Goal: Navigation & Orientation: Find specific page/section

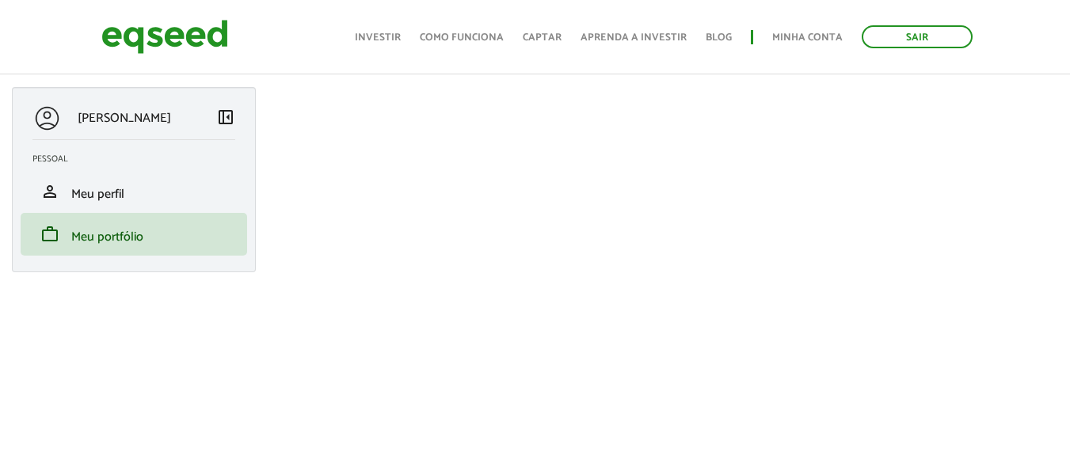
scroll to position [238, 0]
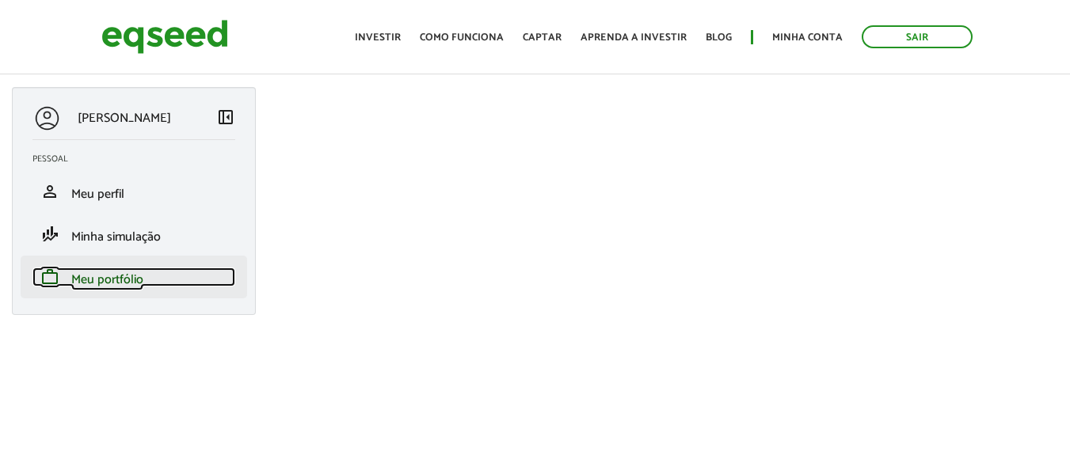
click at [111, 280] on span "Meu portfólio" at bounding box center [107, 279] width 72 height 21
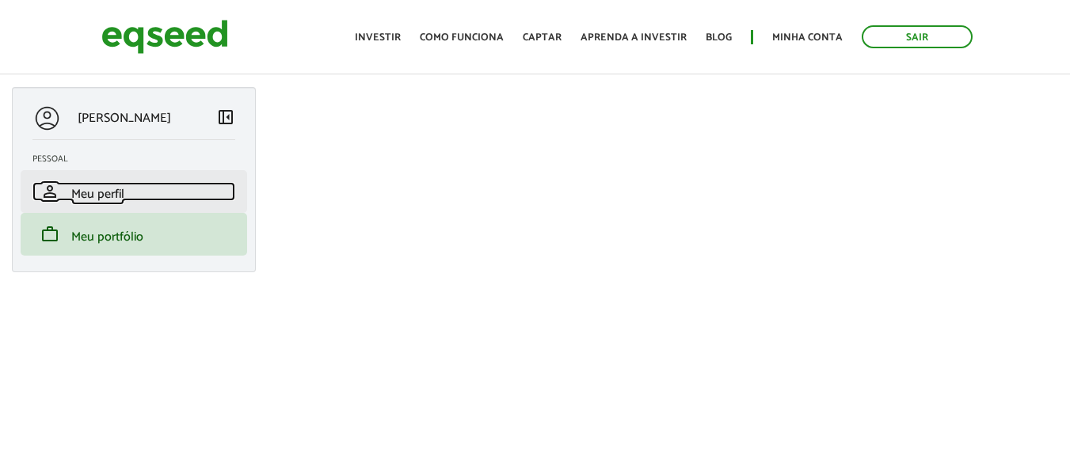
click at [122, 196] on span "Meu perfil" at bounding box center [97, 194] width 53 height 21
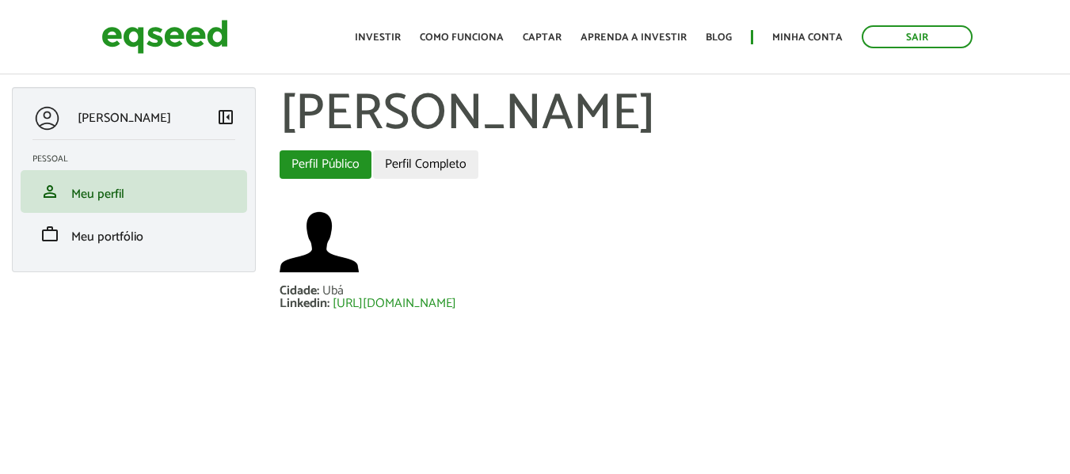
click at [439, 143] on h1 "[PERSON_NAME]" at bounding box center [669, 114] width 778 height 55
click at [437, 158] on link "Perfil Completo" at bounding box center [425, 164] width 105 height 29
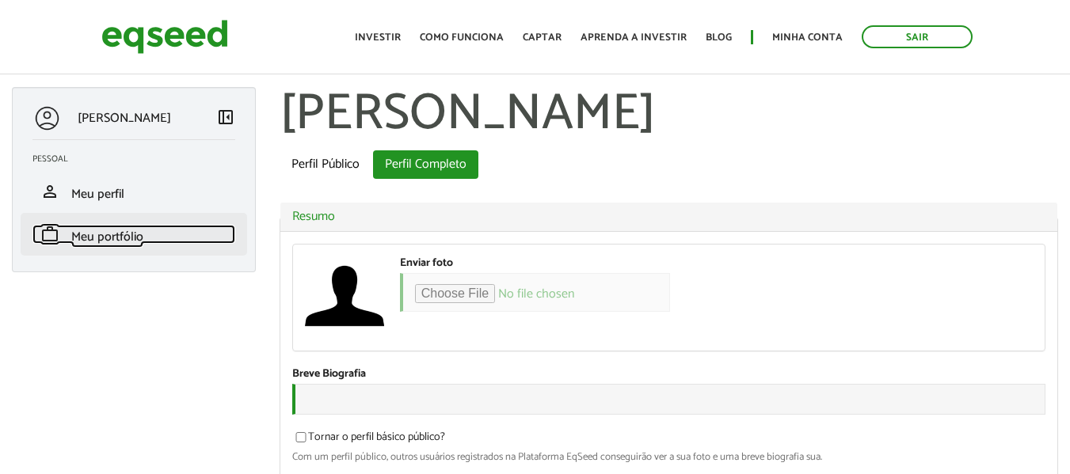
click at [94, 244] on span "Meu portfólio" at bounding box center [107, 236] width 72 height 21
